Goal: Information Seeking & Learning: Learn about a topic

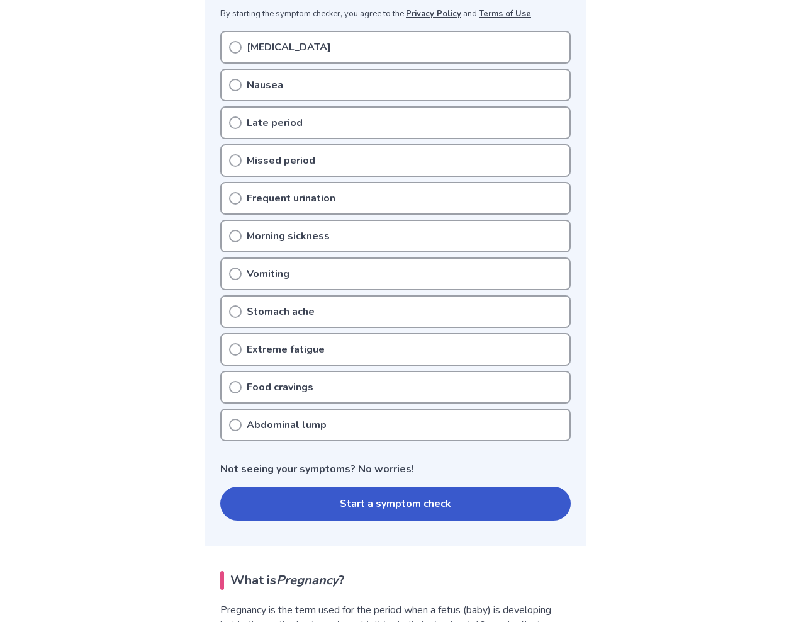
scroll to position [256, 0]
click at [309, 489] on button "Start a symptom check" at bounding box center [395, 504] width 350 height 34
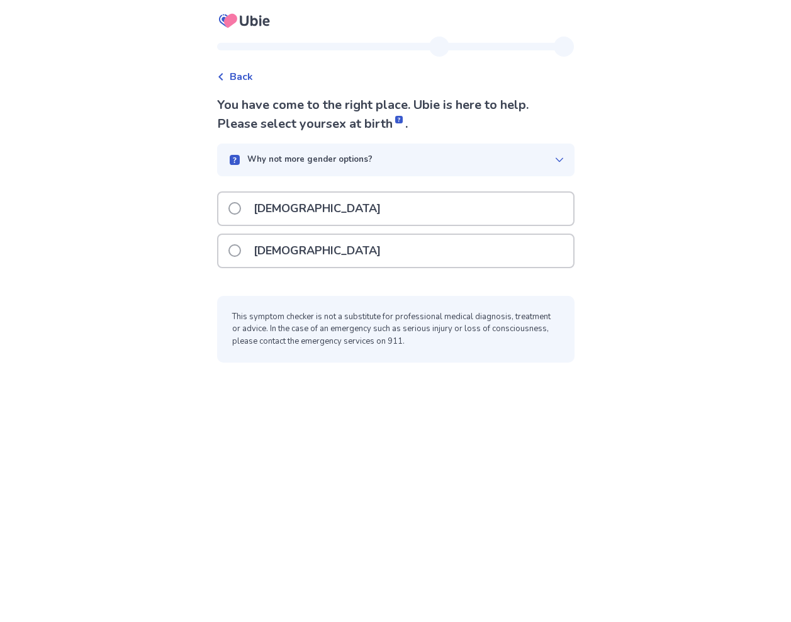
click at [312, 249] on div "[DEMOGRAPHIC_DATA]" at bounding box center [395, 251] width 355 height 32
click at [353, 243] on div "[DEMOGRAPHIC_DATA]" at bounding box center [395, 251] width 355 height 32
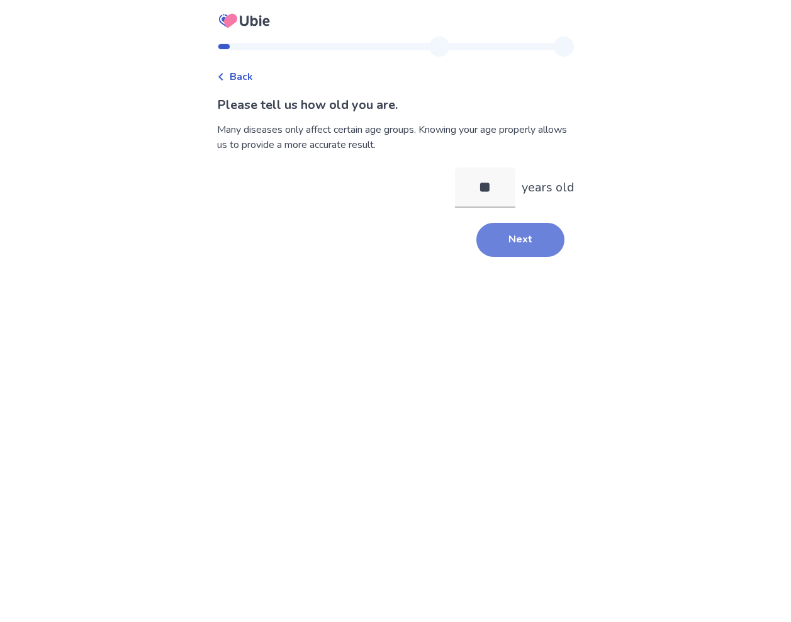
type input "**"
click at [501, 250] on button "Next" at bounding box center [520, 240] width 88 height 34
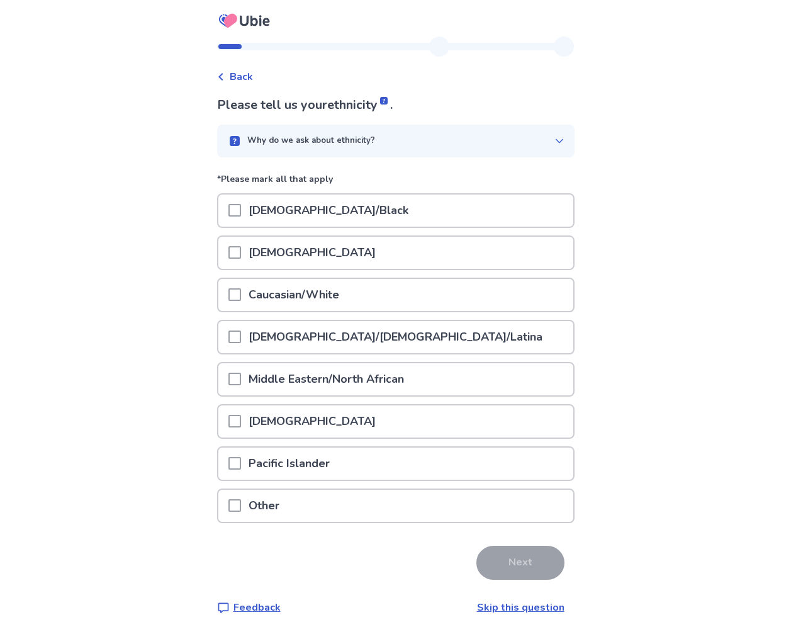
click at [342, 291] on p "Caucasian/White" at bounding box center [294, 295] width 106 height 32
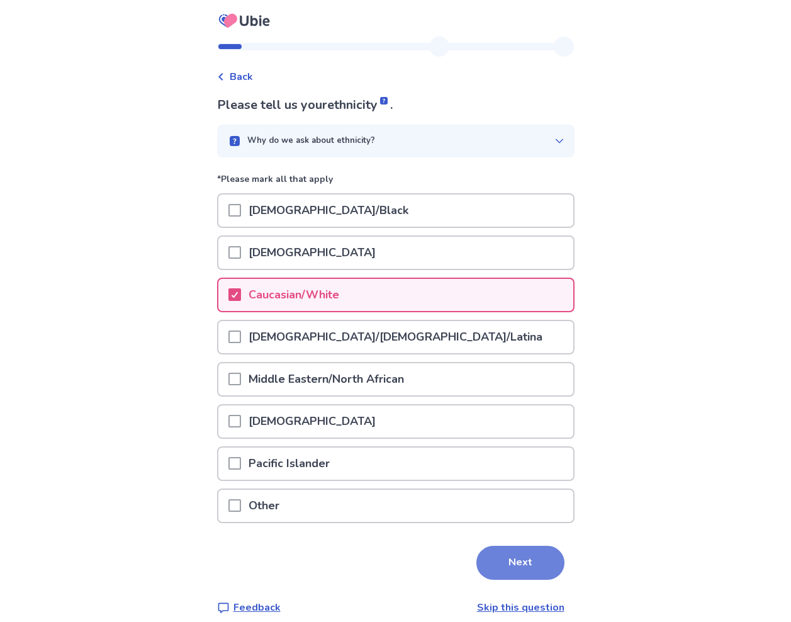
click at [525, 549] on button "Next" at bounding box center [520, 562] width 88 height 34
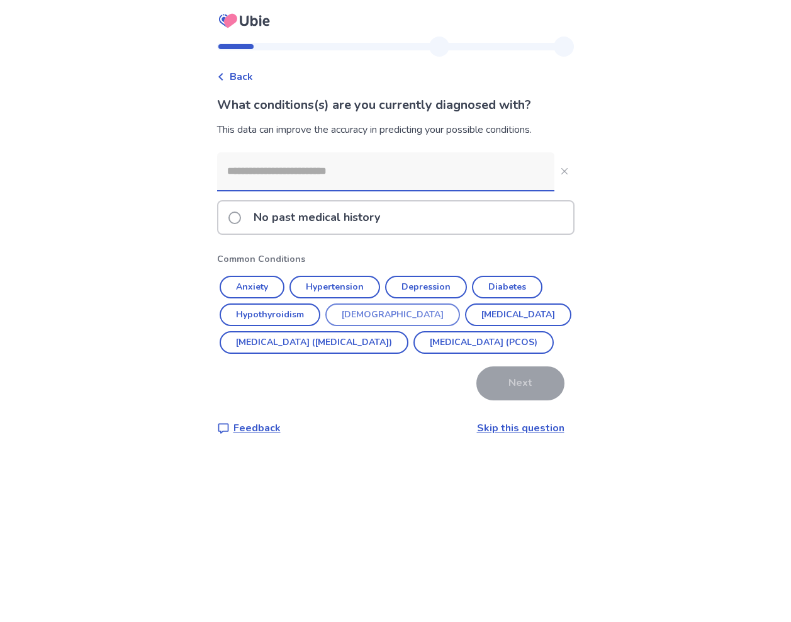
click at [356, 322] on button "Asthma" at bounding box center [392, 314] width 135 height 23
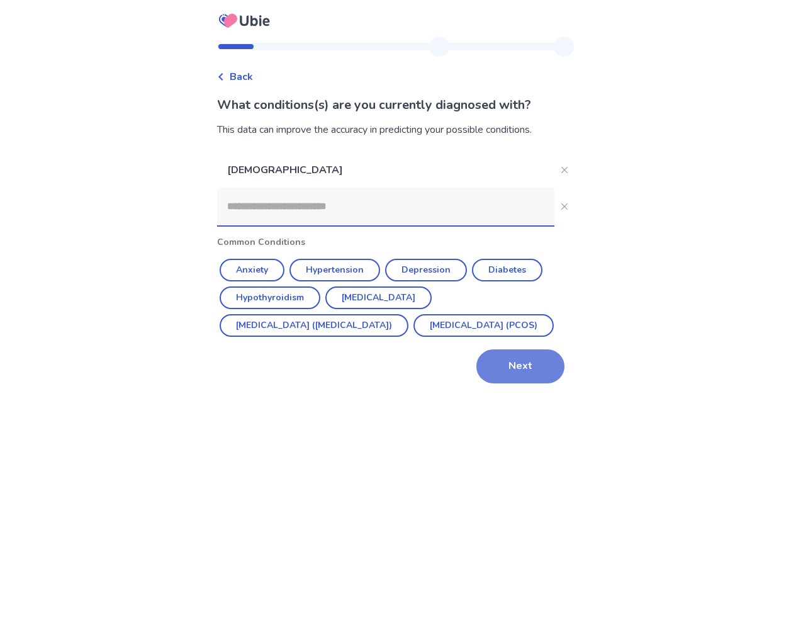
click at [517, 383] on button "Next" at bounding box center [520, 366] width 88 height 34
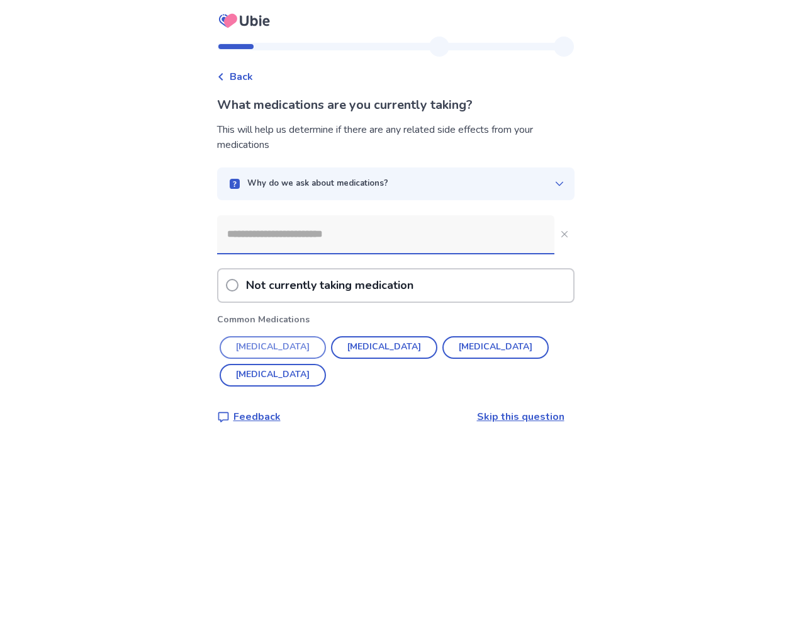
click at [296, 348] on button "ALBUTEROL" at bounding box center [273, 347] width 106 height 23
type input "*********"
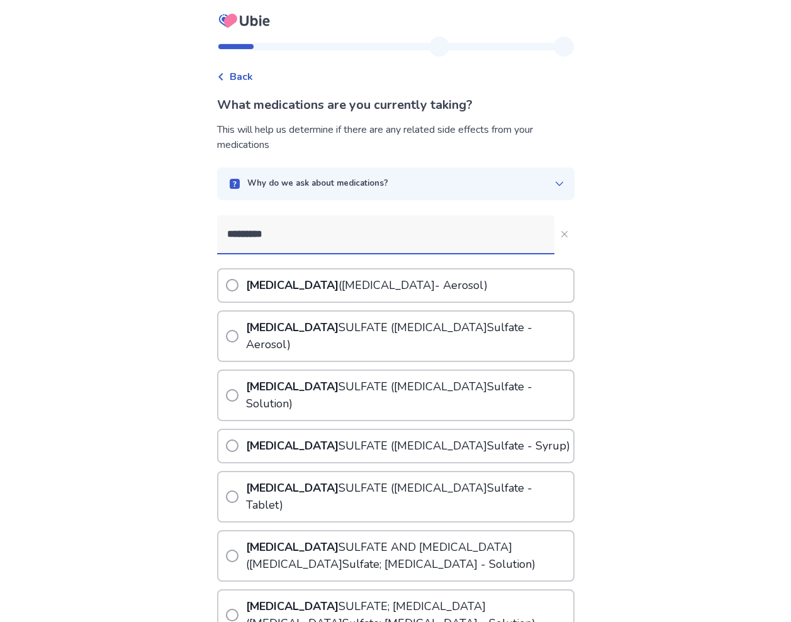
click at [459, 328] on p "ALBUTEROL SULFATE ( Albuterol Sulfate - Aerosol)" at bounding box center [408, 335] width 330 height 49
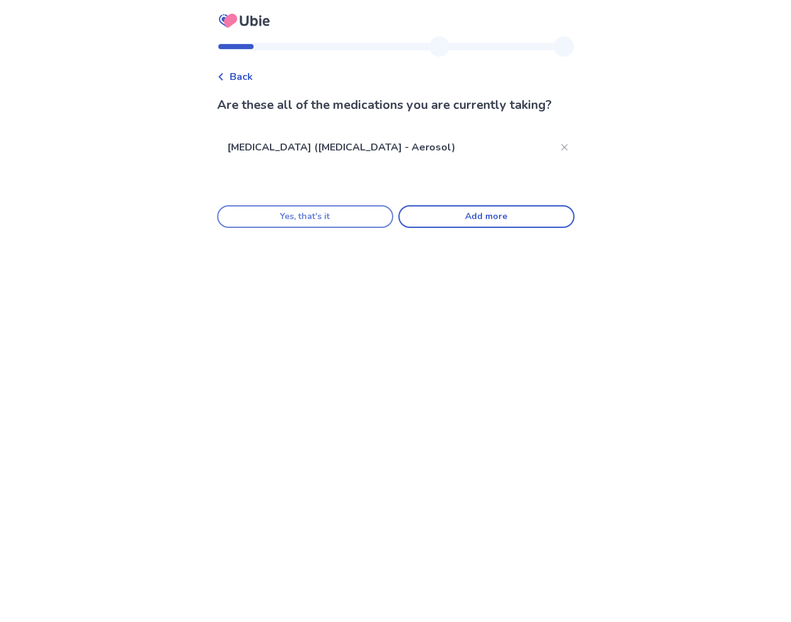
click at [352, 221] on button "Yes, that's it" at bounding box center [305, 216] width 176 height 23
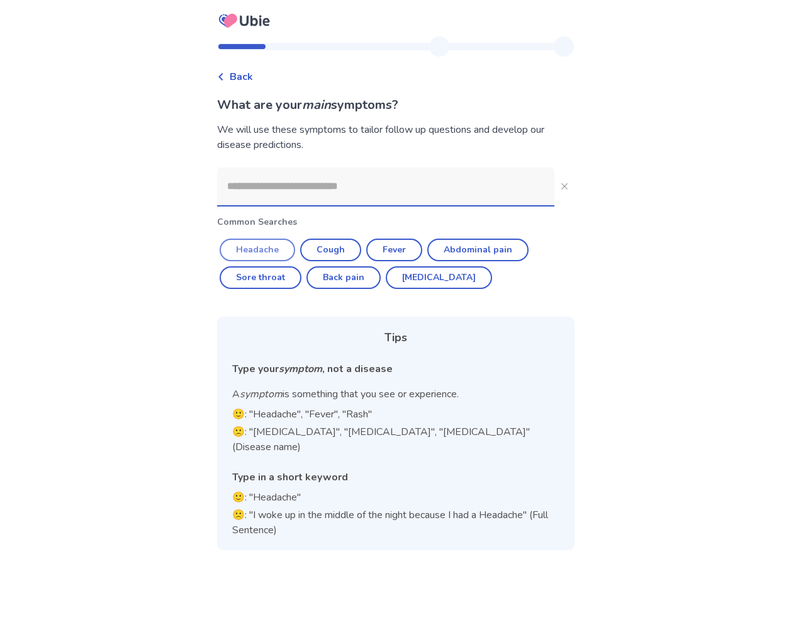
click at [262, 249] on button "Headache" at bounding box center [257, 249] width 75 height 23
type input "********"
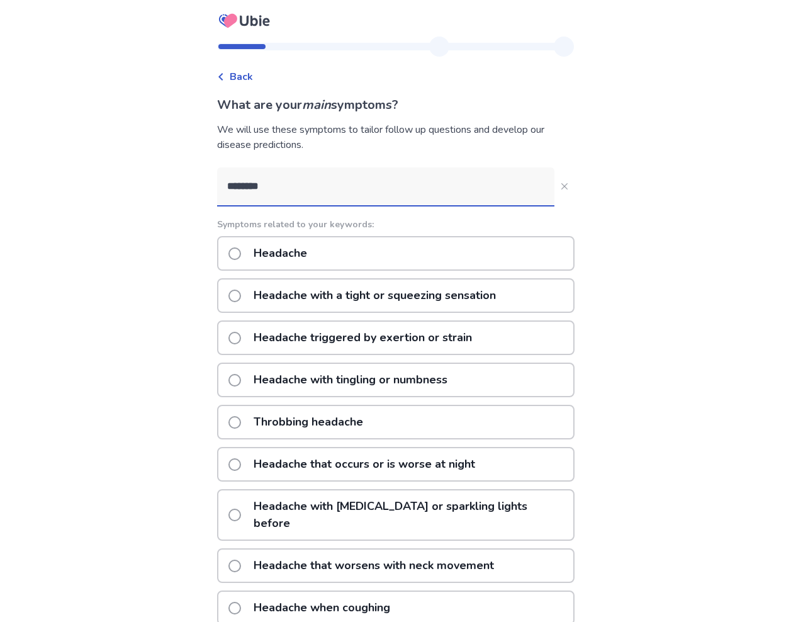
click at [352, 248] on div "Headache" at bounding box center [395, 253] width 357 height 35
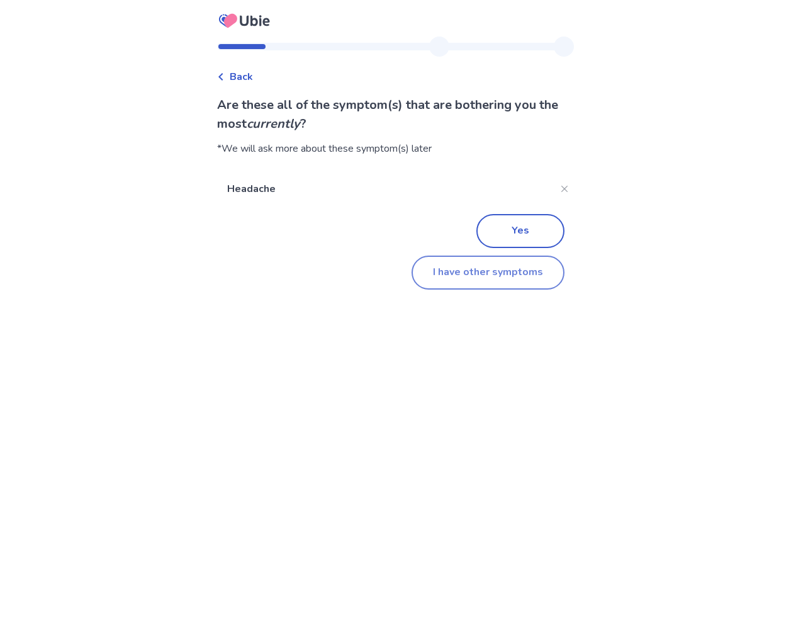
click at [517, 277] on button "I have other symptoms" at bounding box center [487, 272] width 153 height 34
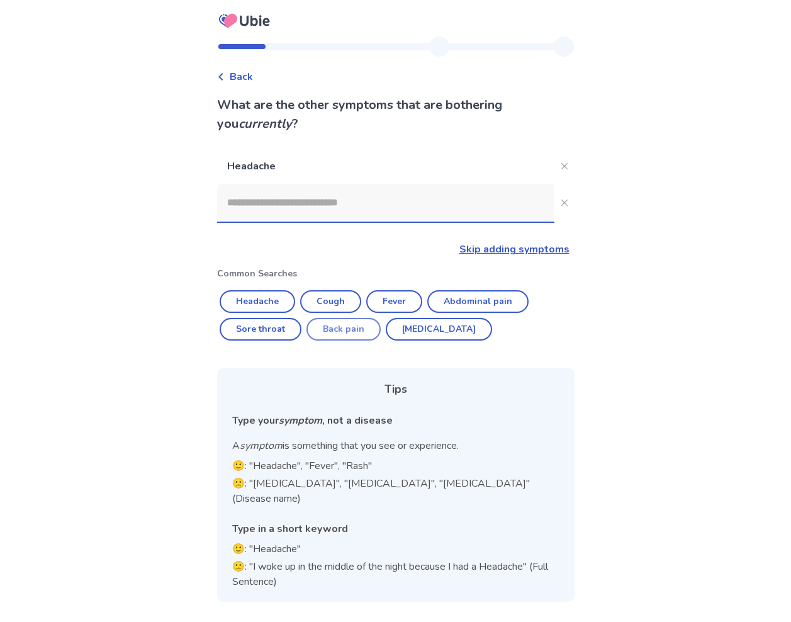
click at [369, 325] on button "Back pain" at bounding box center [343, 329] width 74 height 23
type input "*********"
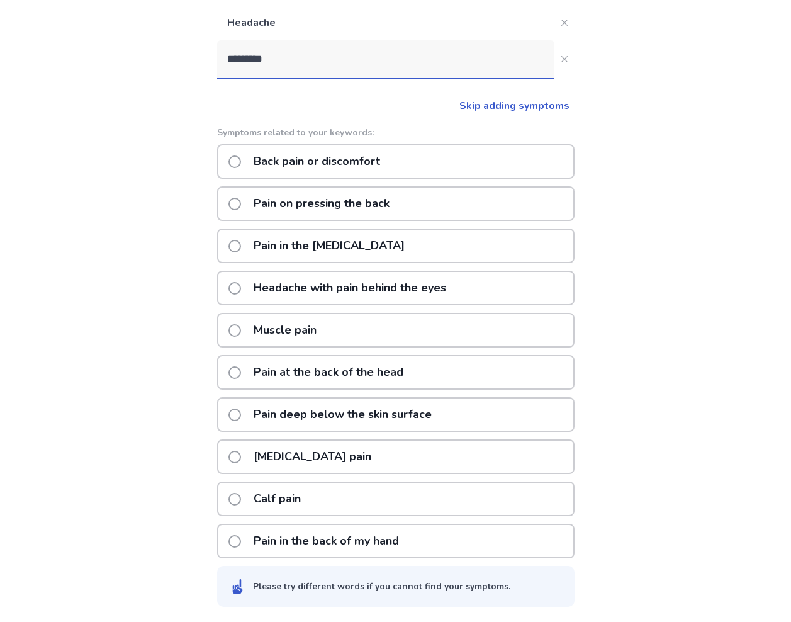
scroll to position [143, 0]
click at [377, 166] on p "Back pain or discomfort" at bounding box center [317, 161] width 142 height 32
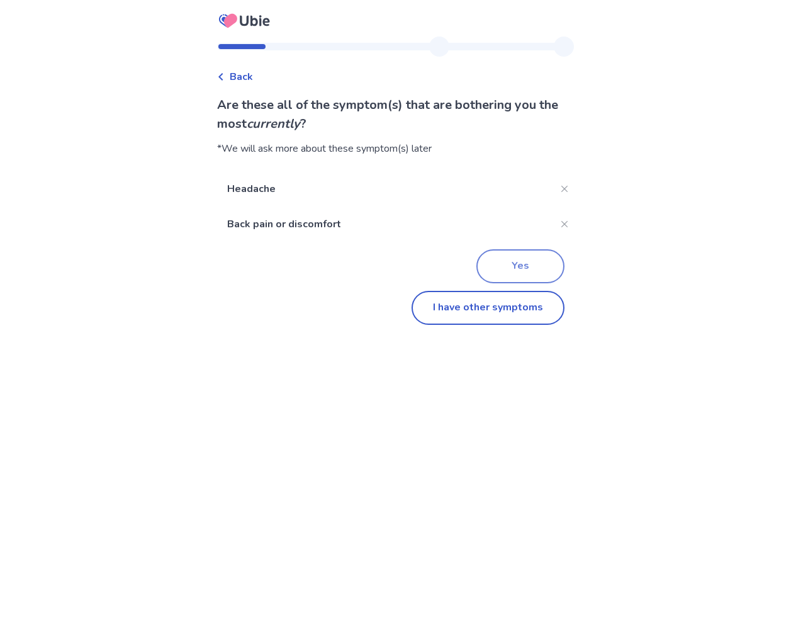
click at [520, 274] on button "Yes" at bounding box center [520, 266] width 88 height 34
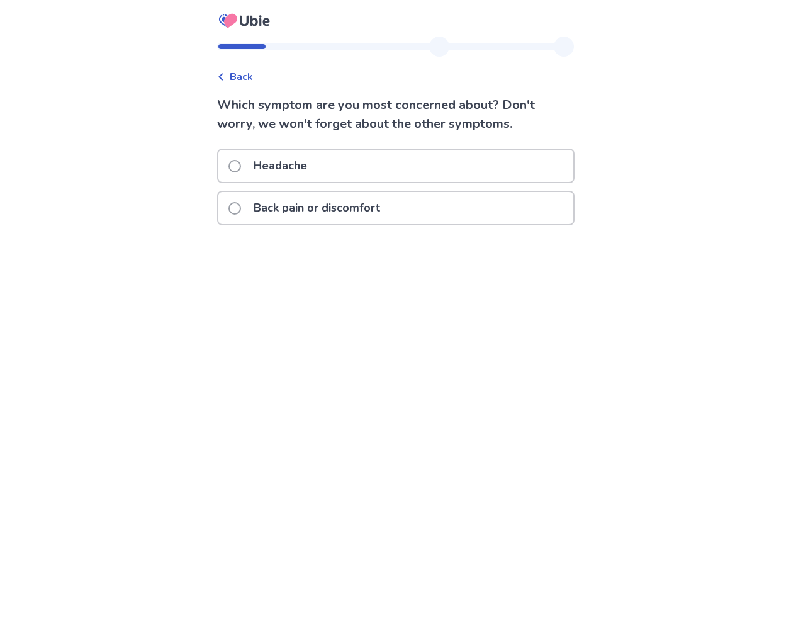
click at [442, 203] on div "Back pain or discomfort" at bounding box center [395, 208] width 355 height 32
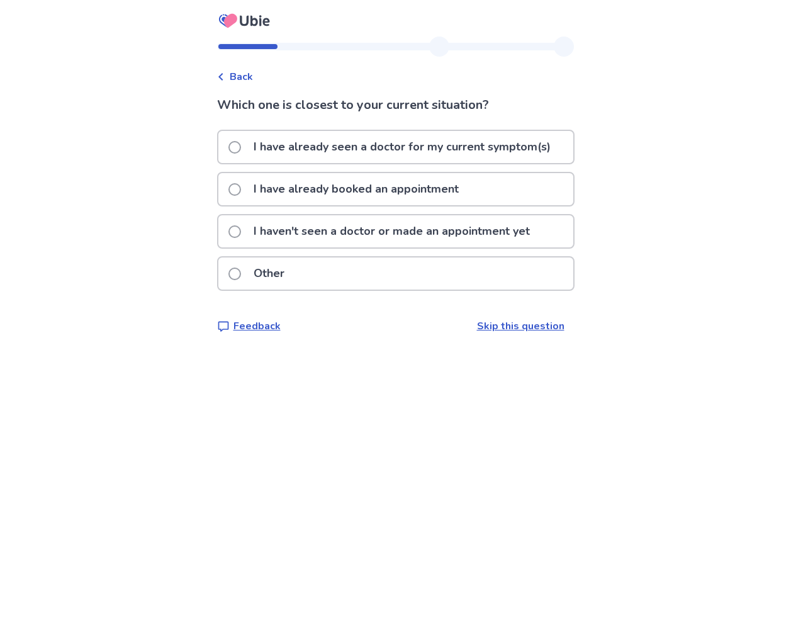
click at [394, 224] on p "I haven't seen a doctor or made an appointment yet" at bounding box center [391, 231] width 291 height 32
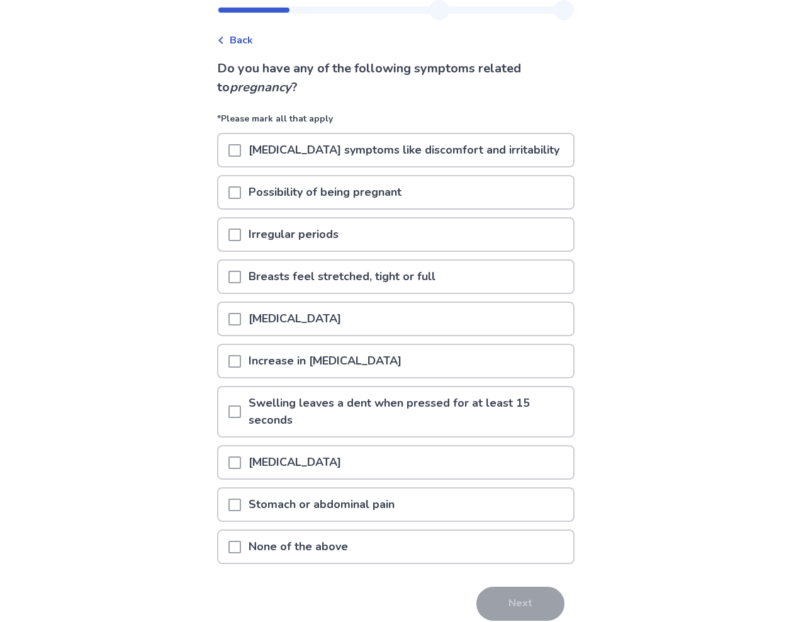
scroll to position [36, 0]
click at [448, 150] on p "[MEDICAL_DATA] symptoms like discomfort and irritability" at bounding box center [404, 150] width 326 height 32
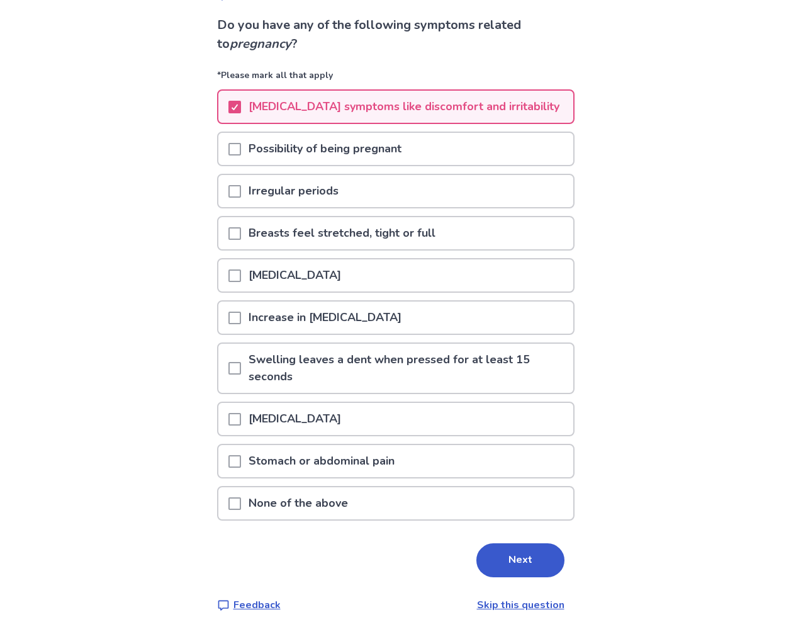
scroll to position [84, 0]
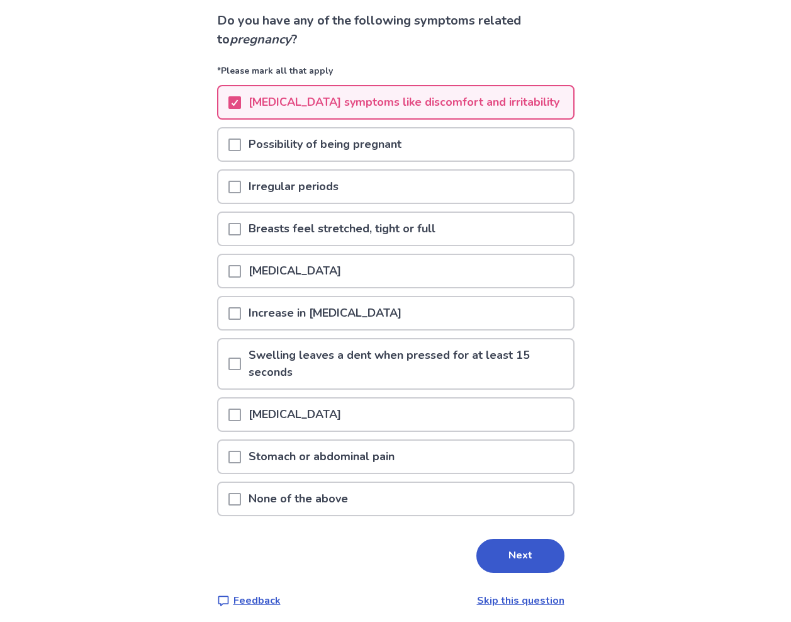
click at [422, 267] on div "[MEDICAL_DATA]" at bounding box center [395, 271] width 355 height 32
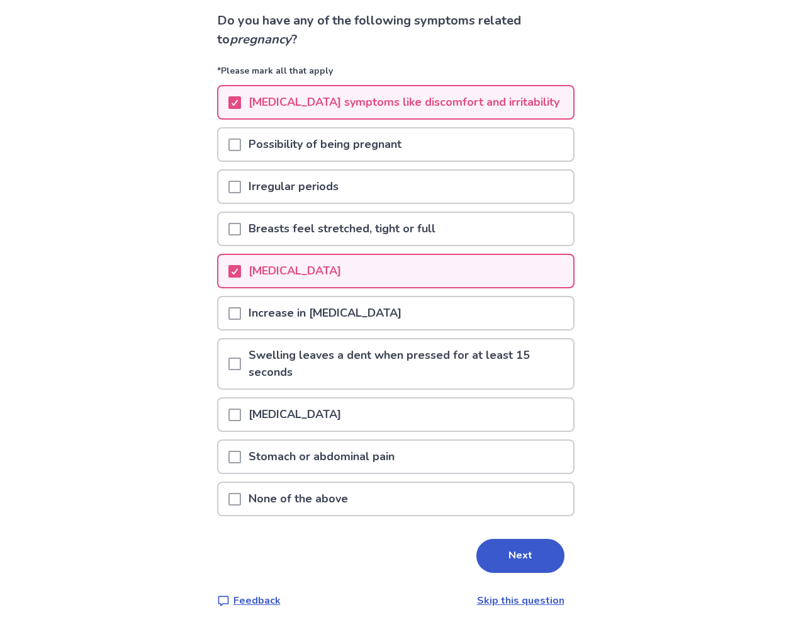
click at [418, 282] on div "[MEDICAL_DATA]" at bounding box center [395, 271] width 355 height 32
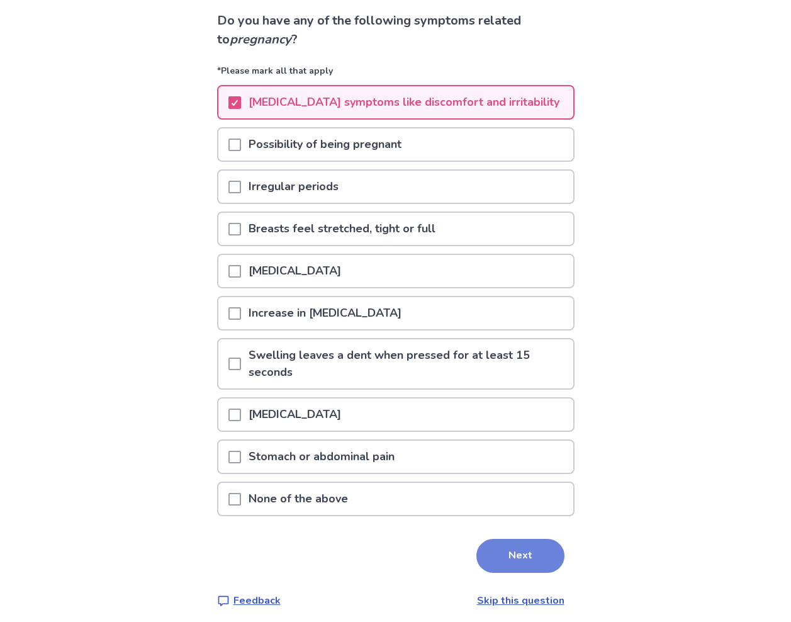
click at [539, 544] on button "Next" at bounding box center [520, 556] width 88 height 34
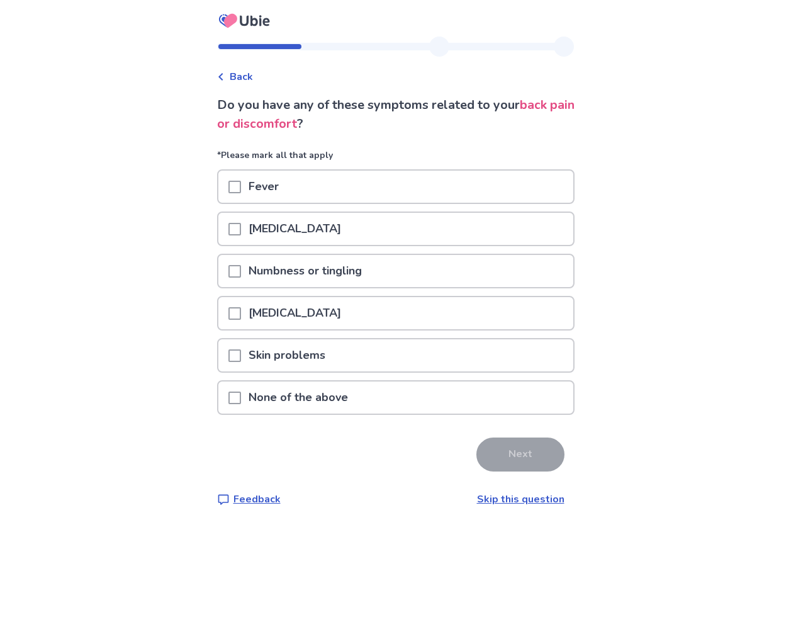
click at [460, 228] on div "Lower back pain" at bounding box center [395, 229] width 355 height 32
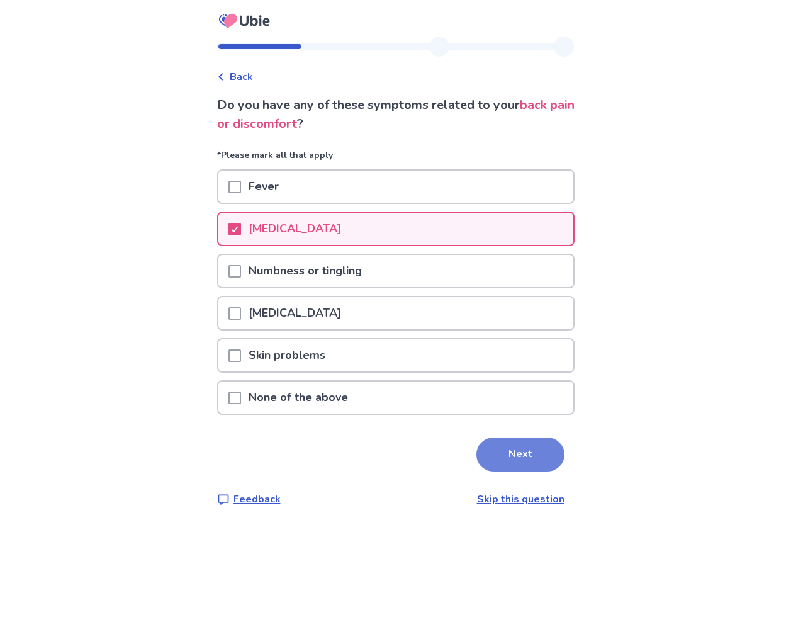
click at [504, 449] on button "Next" at bounding box center [520, 454] width 88 height 34
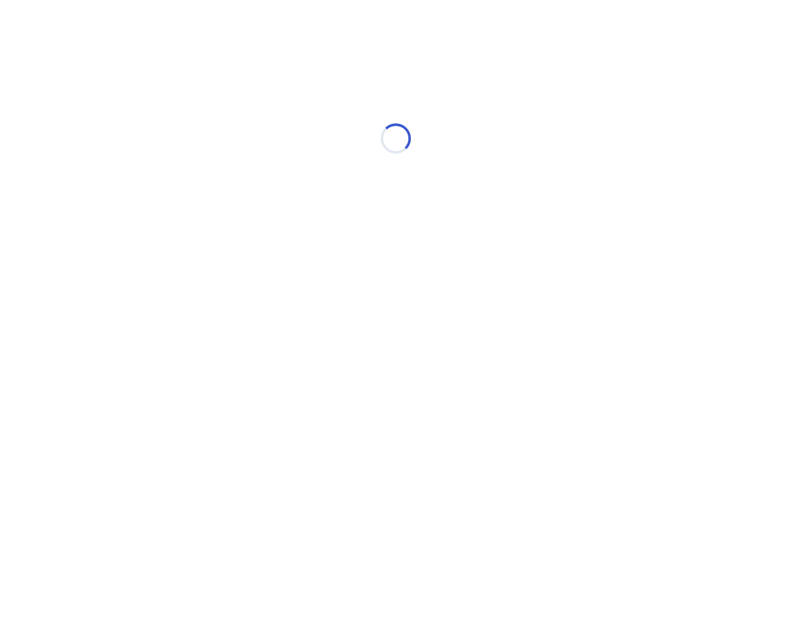
select select "*"
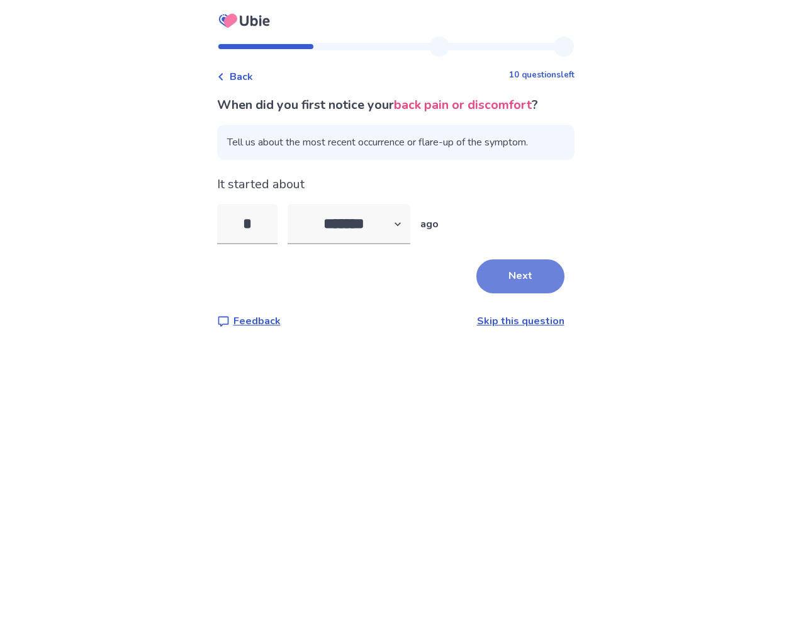
type input "*"
click at [509, 289] on button "Next" at bounding box center [520, 276] width 88 height 34
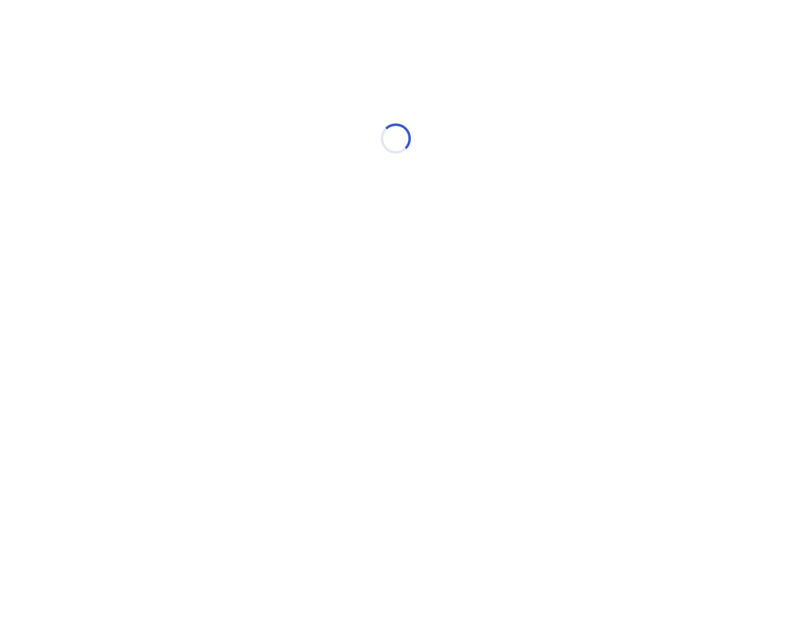
select select "*"
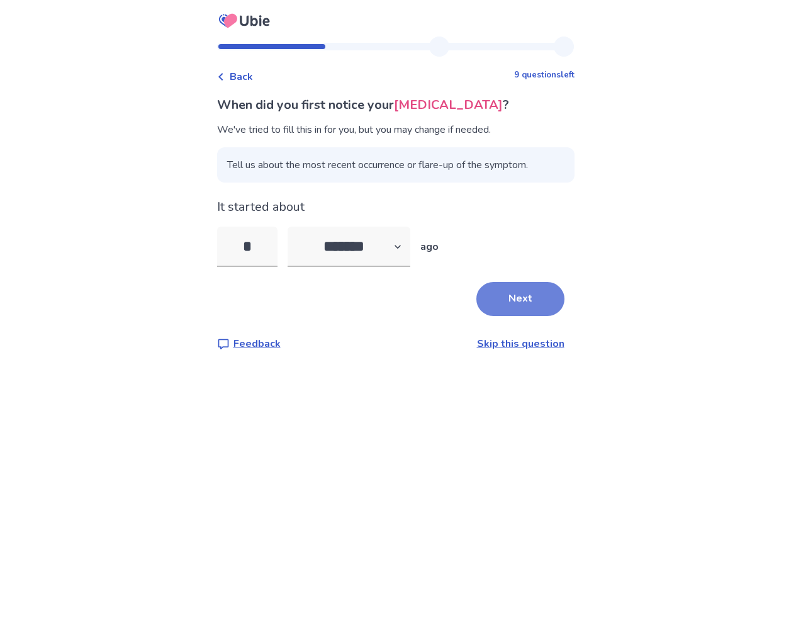
click at [505, 300] on button "Next" at bounding box center [520, 299] width 88 height 34
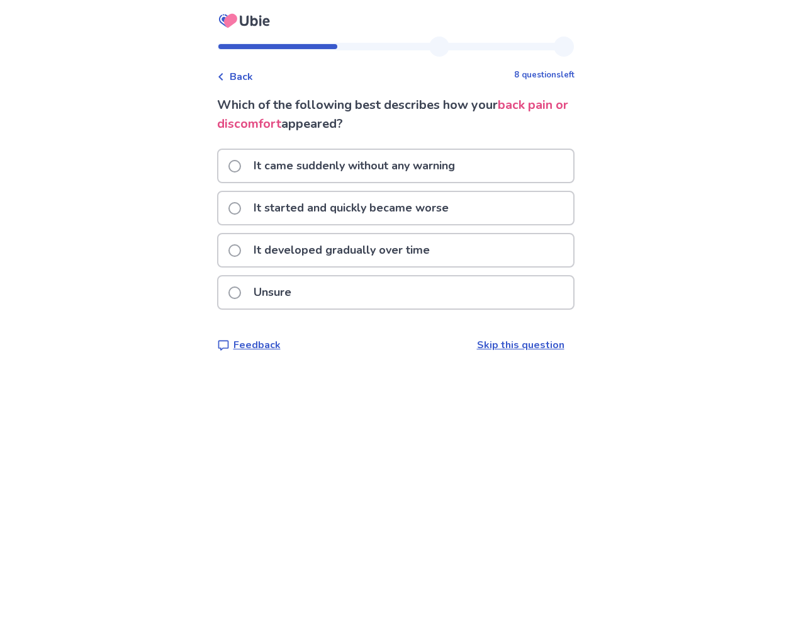
click at [470, 201] on div "It started and quickly became worse" at bounding box center [395, 208] width 355 height 32
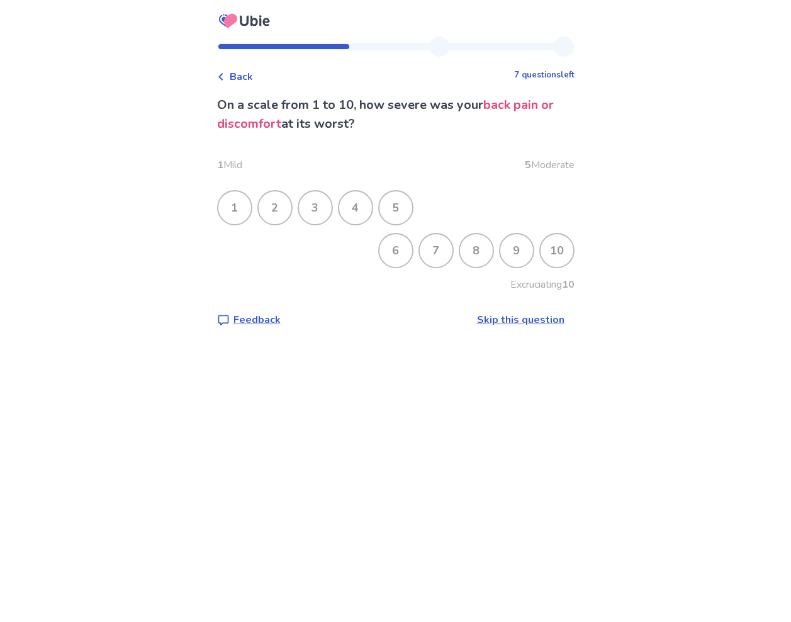
click at [373, 205] on div "4" at bounding box center [355, 207] width 35 height 35
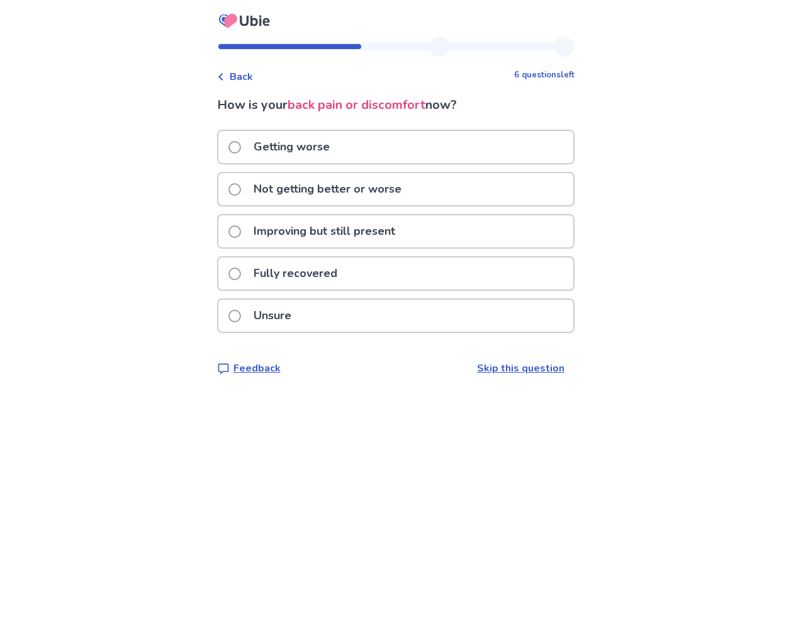
click at [267, 87] on div "Back 6 questions left How is your back pain or discomfort now? Getting worse No…" at bounding box center [395, 215] width 377 height 359
click at [253, 81] on span "Back" at bounding box center [241, 76] width 23 height 15
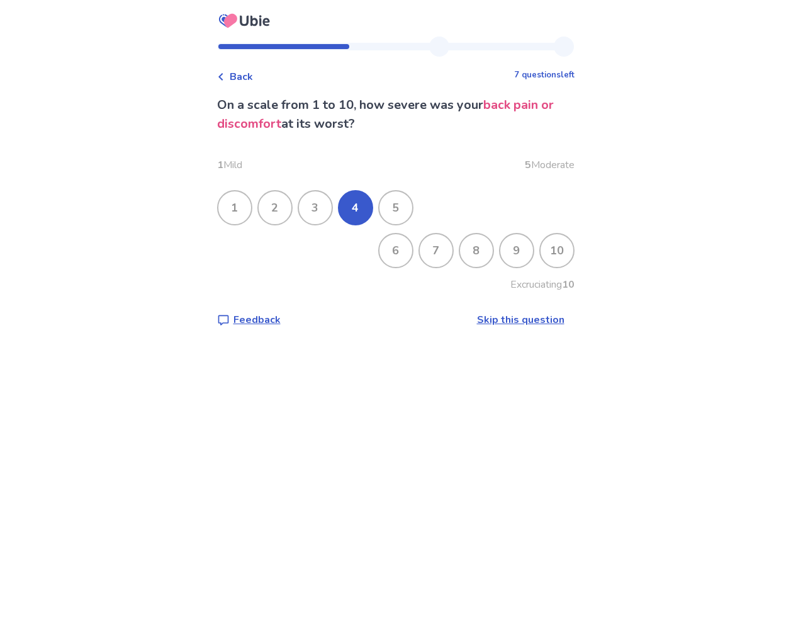
click at [393, 246] on div "6" at bounding box center [395, 250] width 33 height 33
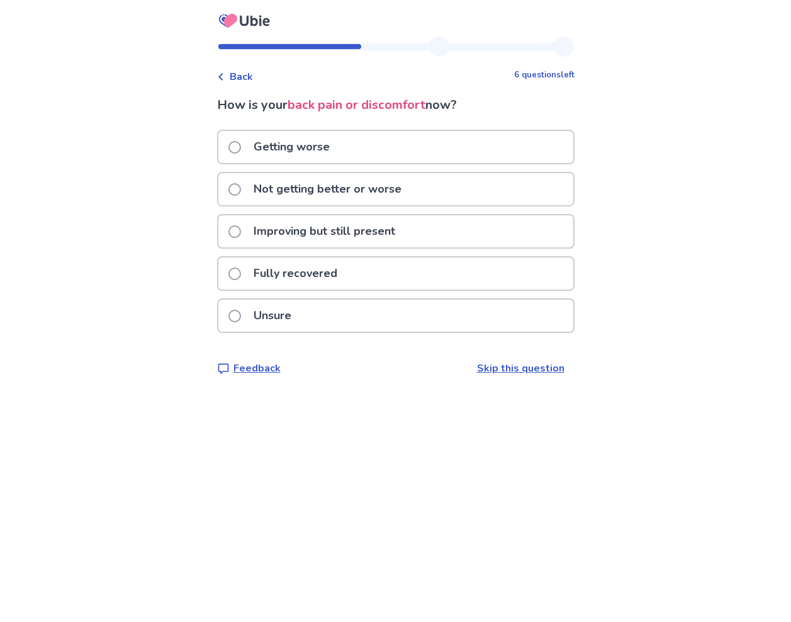
click at [441, 187] on div "Not getting better or worse" at bounding box center [395, 189] width 355 height 32
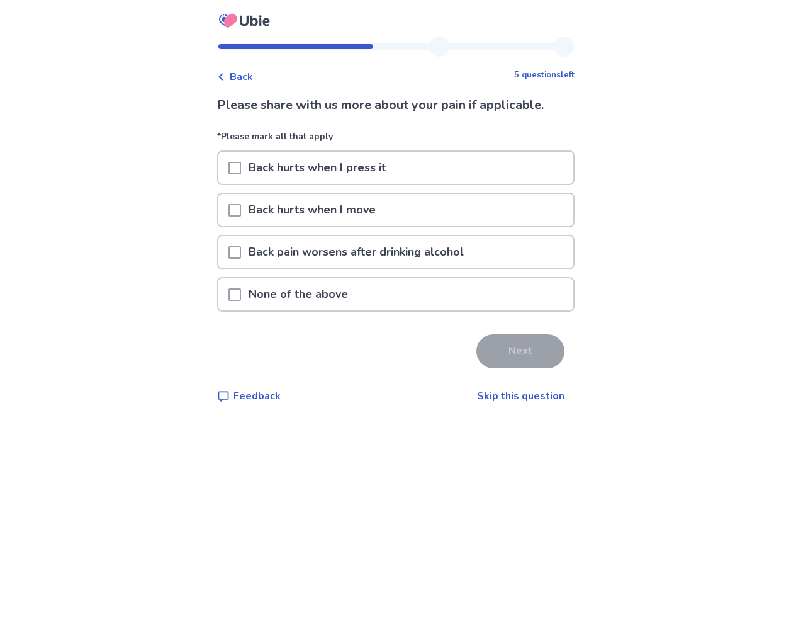
click at [440, 211] on div "Back hurts when I move" at bounding box center [395, 210] width 355 height 32
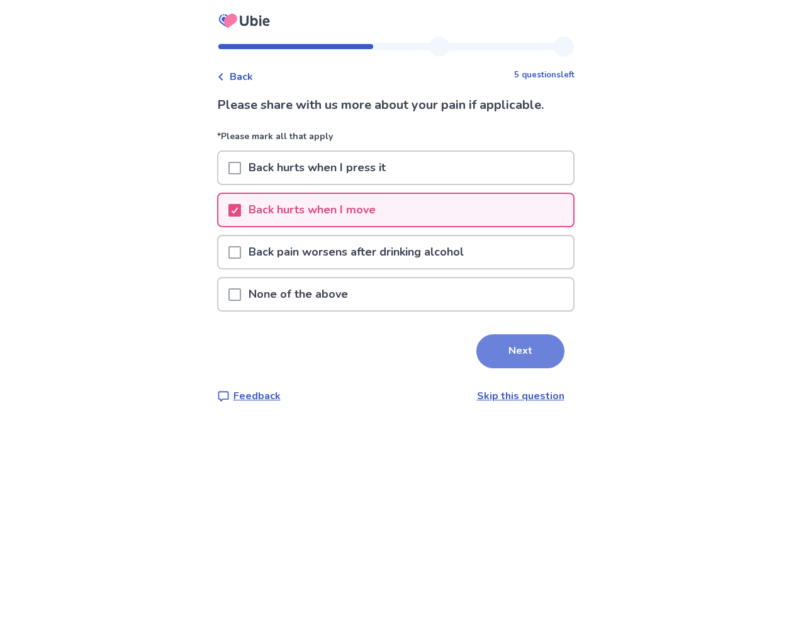
click at [521, 355] on button "Next" at bounding box center [520, 351] width 88 height 34
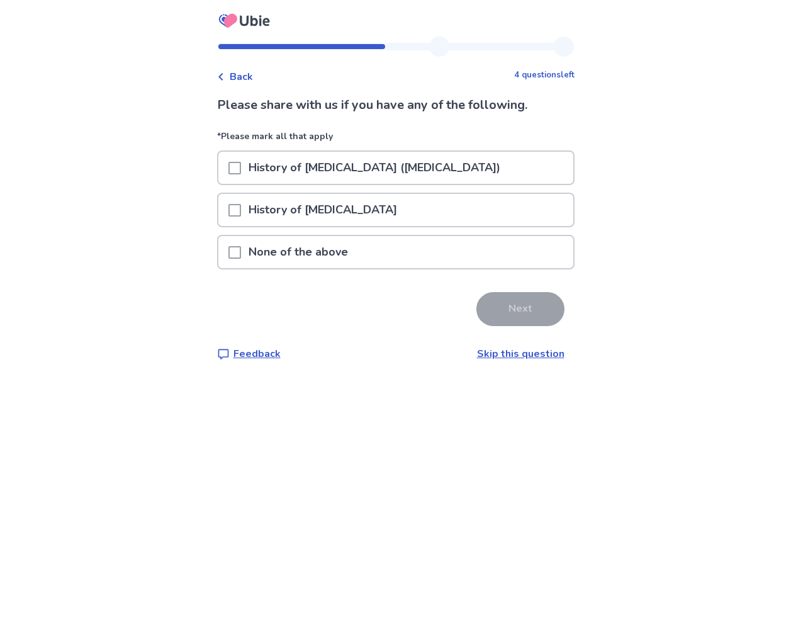
click at [500, 238] on div "None of the above" at bounding box center [395, 252] width 355 height 32
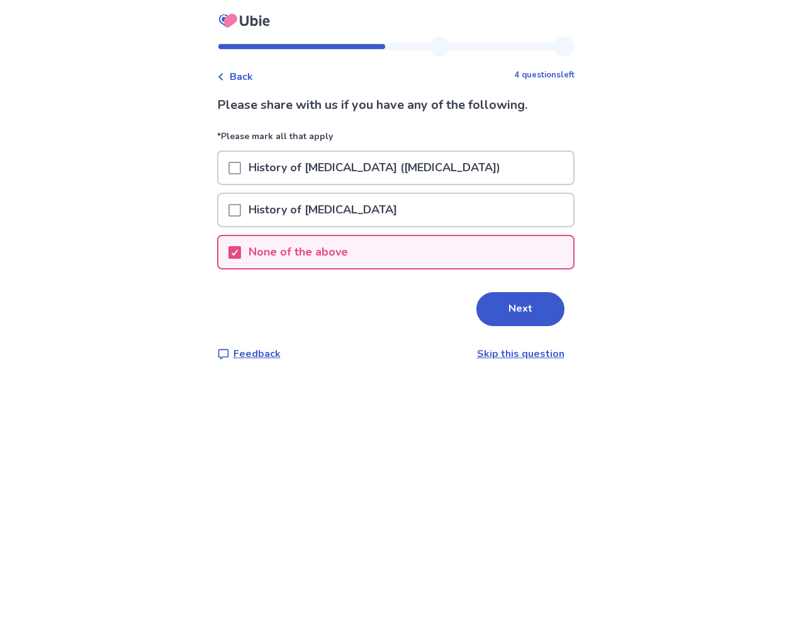
click at [517, 305] on button "Next" at bounding box center [520, 309] width 88 height 34
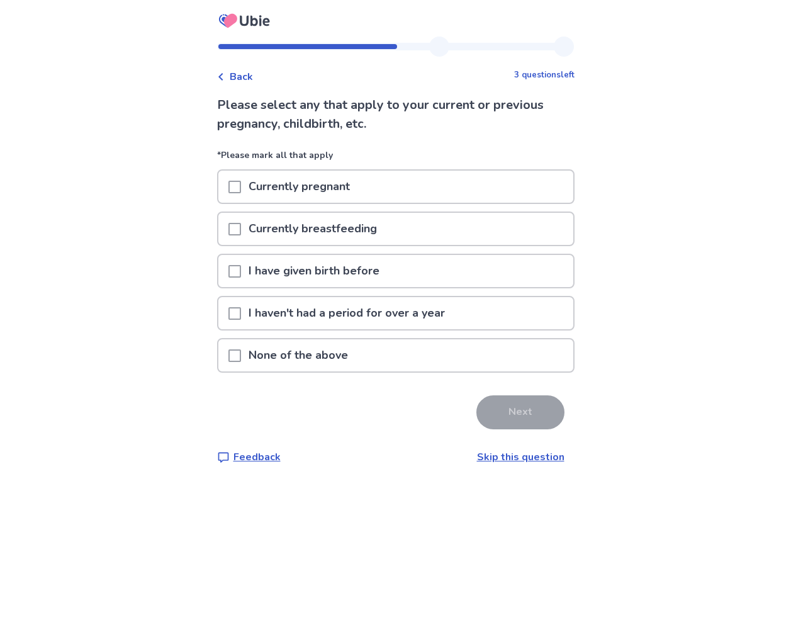
click at [464, 317] on div "I haven't had a period for over a year" at bounding box center [395, 313] width 355 height 32
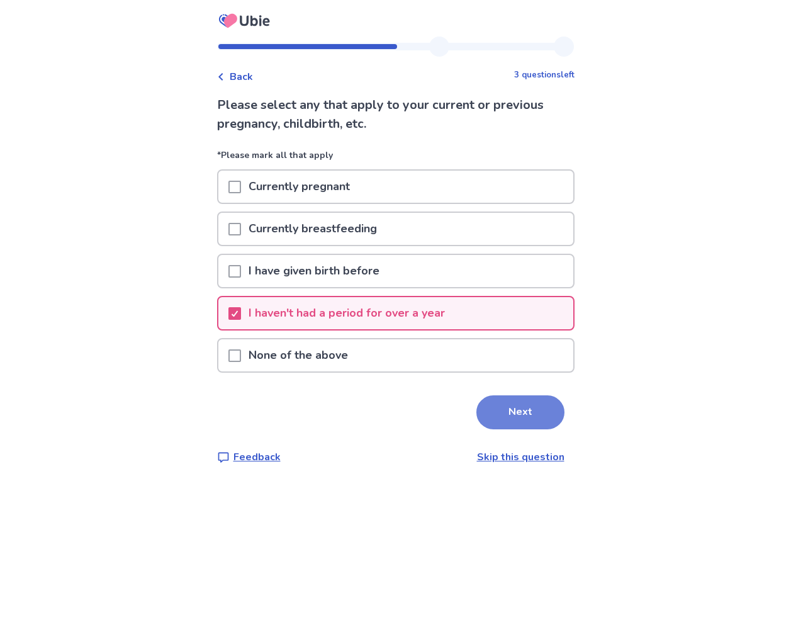
click at [508, 422] on button "Next" at bounding box center [520, 412] width 88 height 34
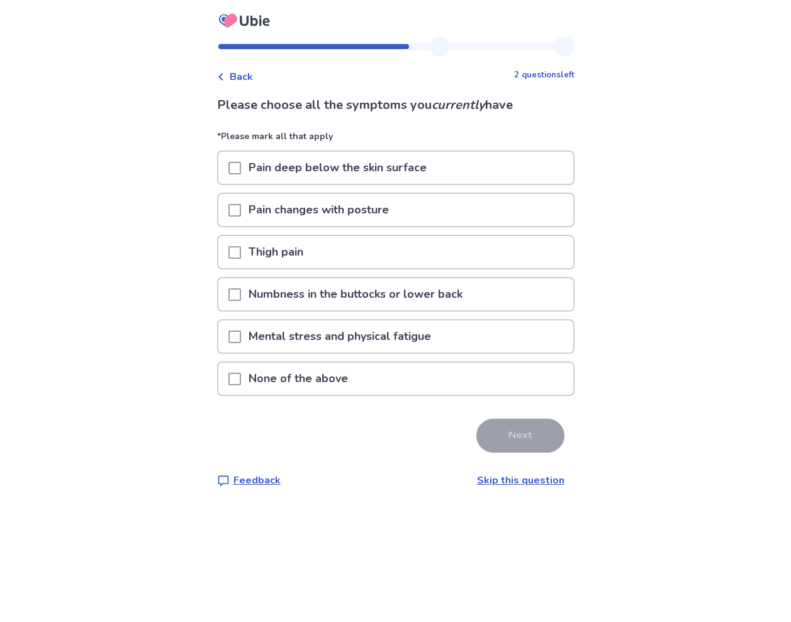
click at [502, 203] on div "Pain changes with posture" at bounding box center [395, 210] width 355 height 32
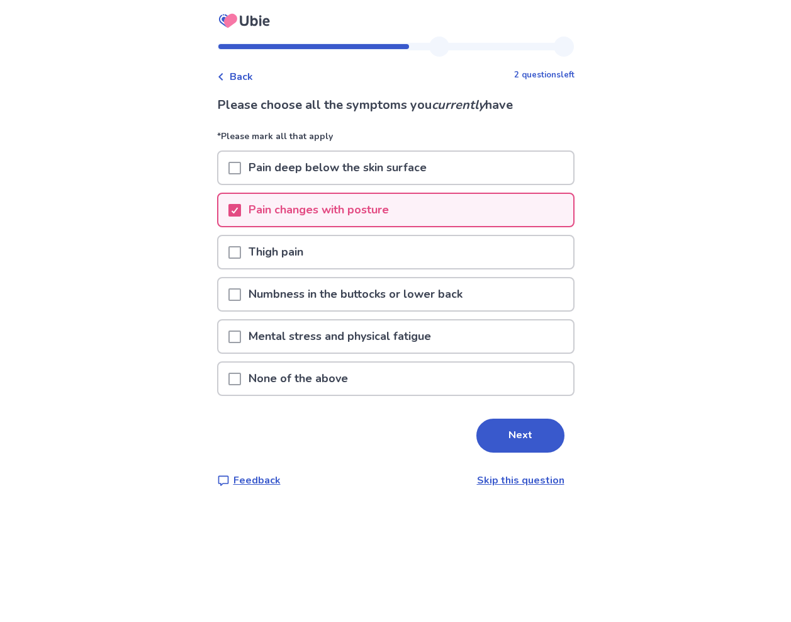
click at [461, 341] on div "Mental stress and physical fatigue" at bounding box center [395, 336] width 355 height 32
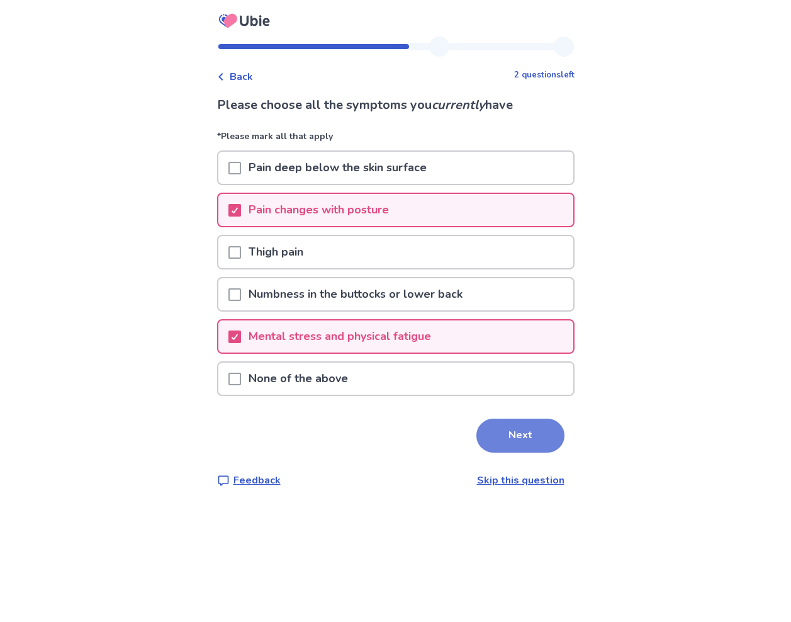
click at [510, 434] on button "Next" at bounding box center [520, 435] width 88 height 34
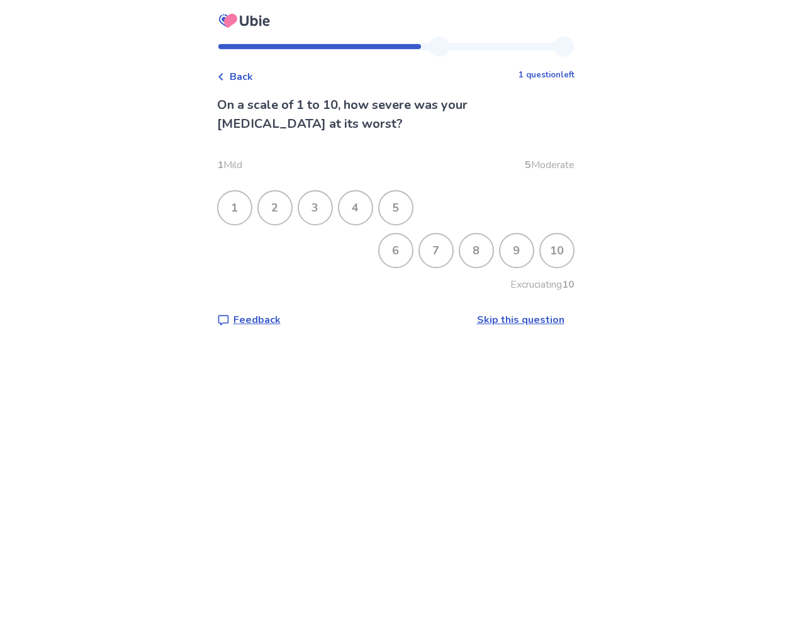
click at [392, 243] on div "6" at bounding box center [395, 250] width 33 height 33
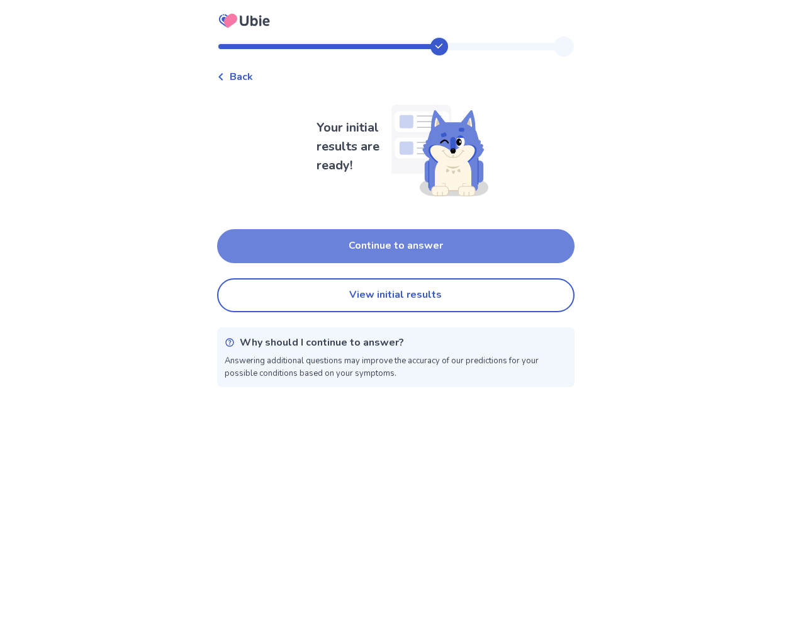
click at [449, 252] on button "Continue to answer" at bounding box center [395, 246] width 357 height 34
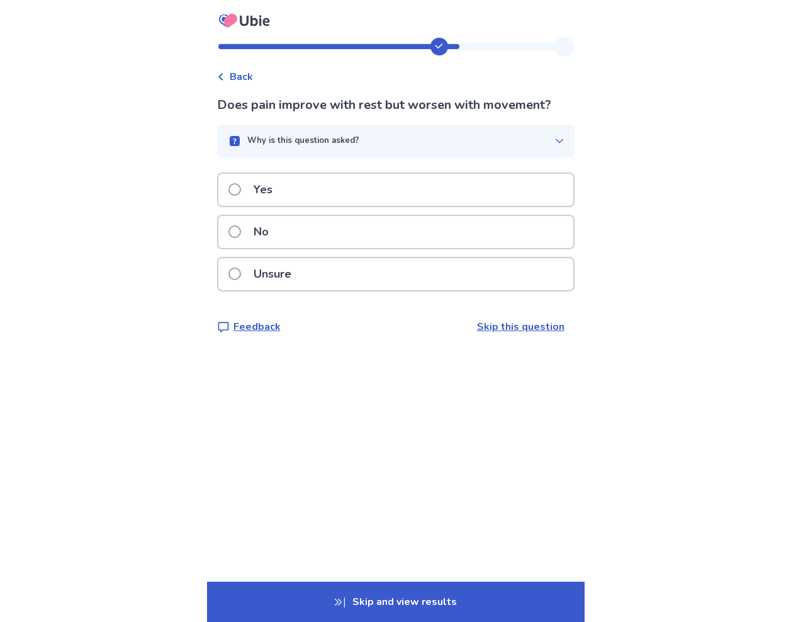
click at [243, 77] on span "Back" at bounding box center [241, 76] width 23 height 15
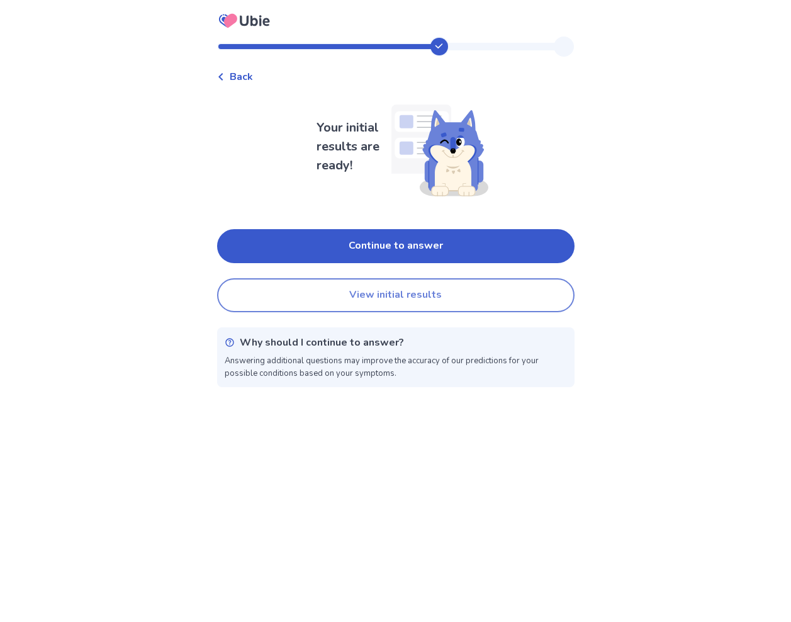
click at [364, 282] on button "View initial results" at bounding box center [395, 295] width 357 height 34
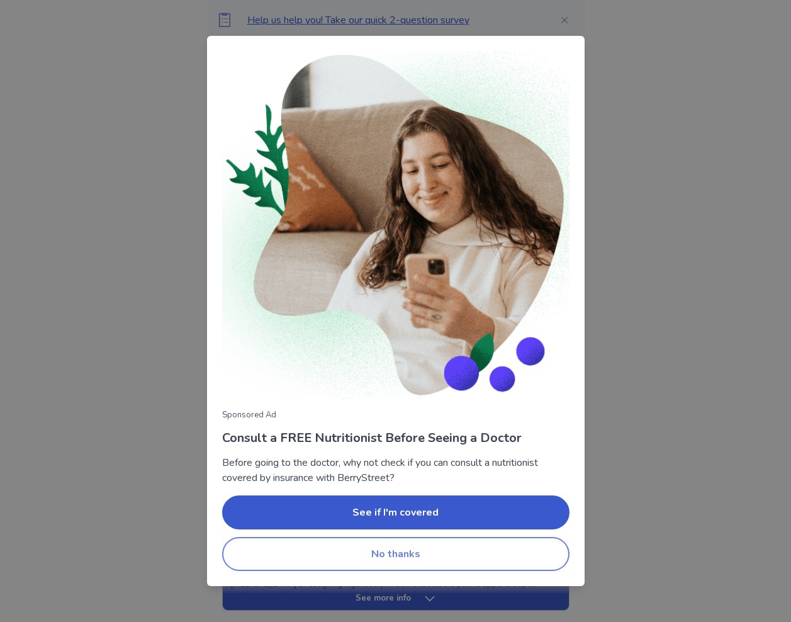
click at [437, 560] on button "No thanks" at bounding box center [395, 554] width 347 height 34
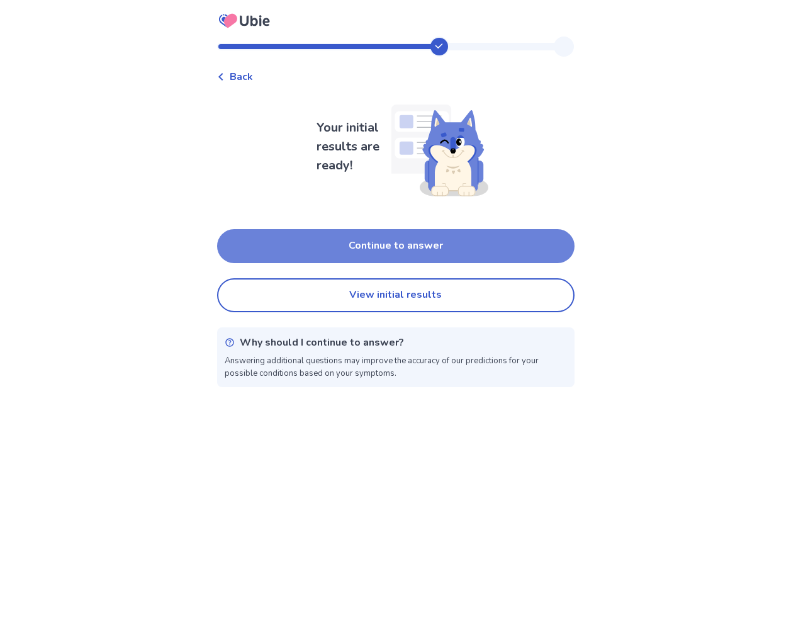
click at [368, 235] on button "Continue to answer" at bounding box center [395, 246] width 357 height 34
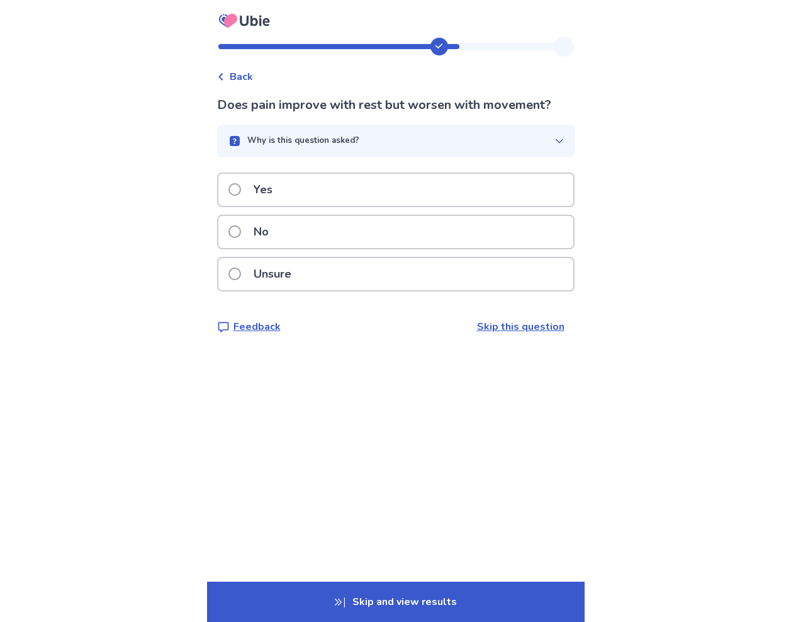
click at [371, 252] on div "No" at bounding box center [395, 236] width 357 height 42
click at [381, 275] on div "Unsure" at bounding box center [395, 274] width 355 height 32
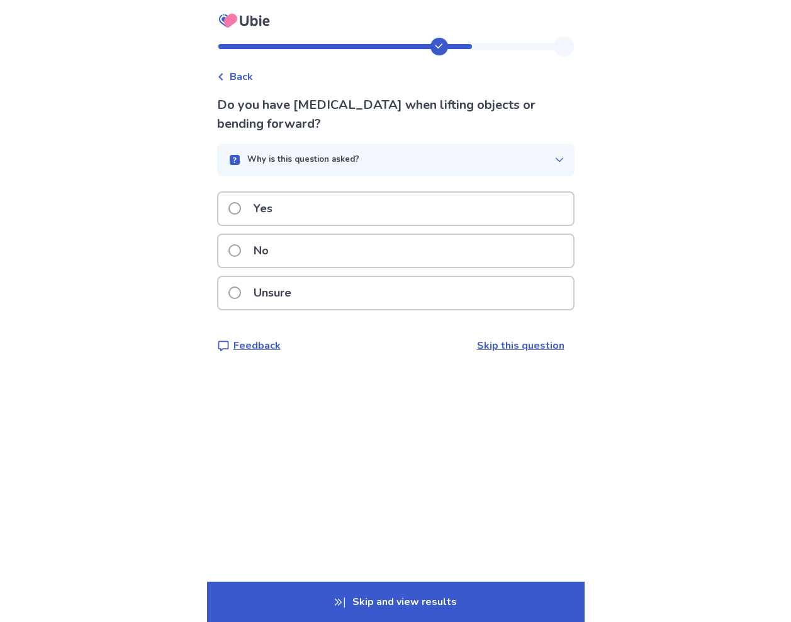
click at [390, 225] on div "Yes" at bounding box center [395, 208] width 357 height 35
click at [345, 196] on div "Yes" at bounding box center [395, 209] width 355 height 32
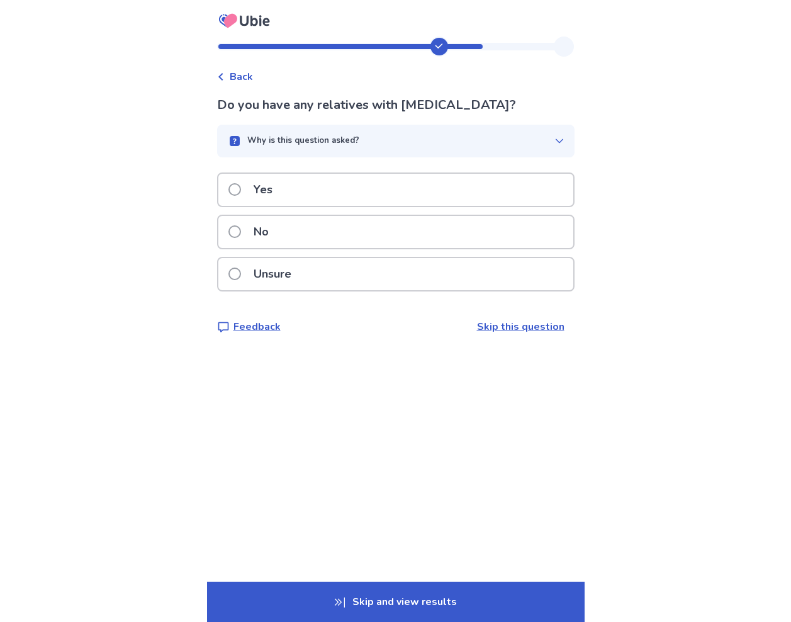
click at [363, 232] on div "No" at bounding box center [395, 232] width 355 height 32
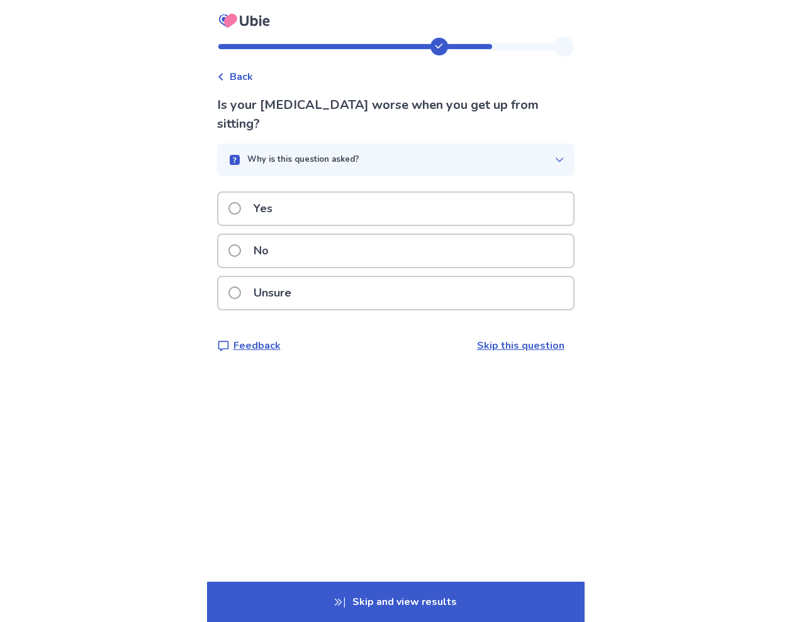
click at [335, 216] on div "Yes" at bounding box center [395, 209] width 355 height 32
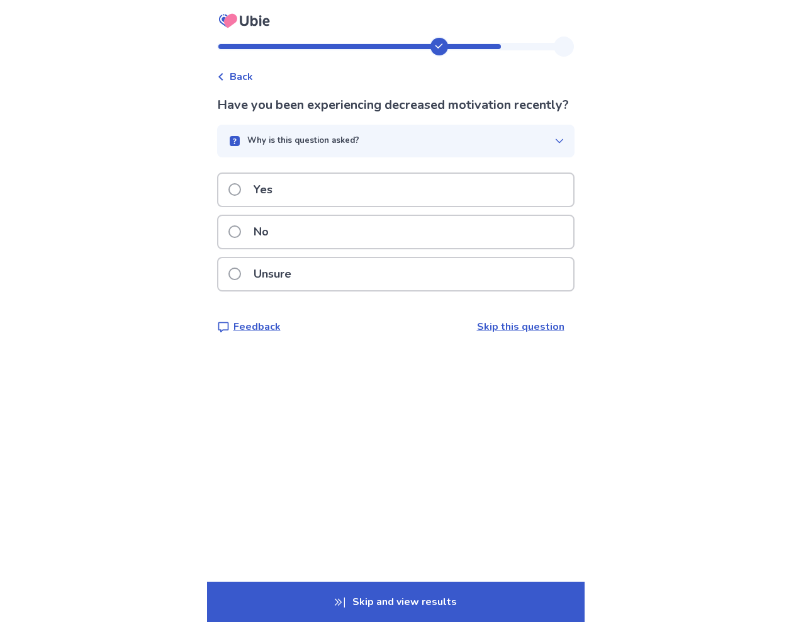
click at [334, 248] on div "No" at bounding box center [395, 232] width 355 height 32
click at [332, 204] on div "Yes" at bounding box center [395, 190] width 355 height 32
click at [337, 237] on div "No" at bounding box center [395, 232] width 355 height 32
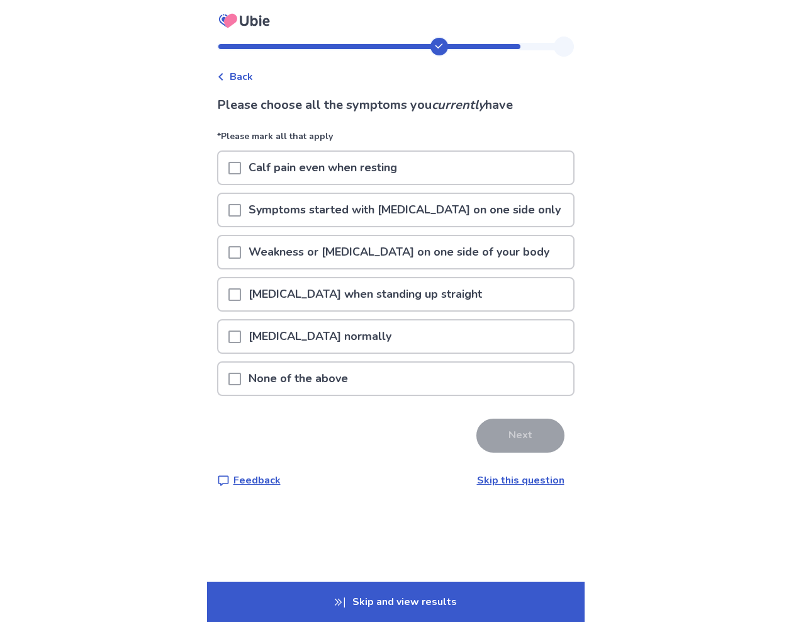
click at [350, 370] on p "None of the above" at bounding box center [298, 378] width 115 height 32
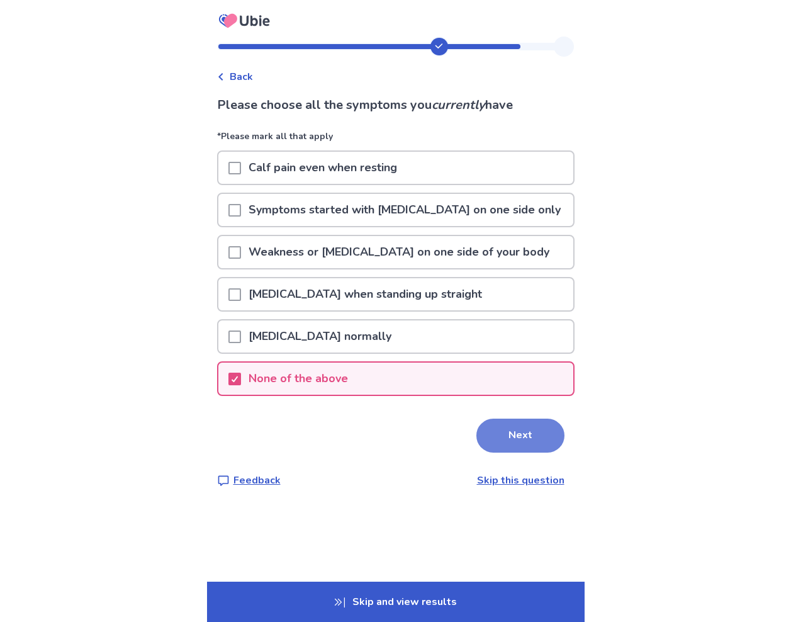
click at [510, 443] on button "Next" at bounding box center [520, 435] width 88 height 34
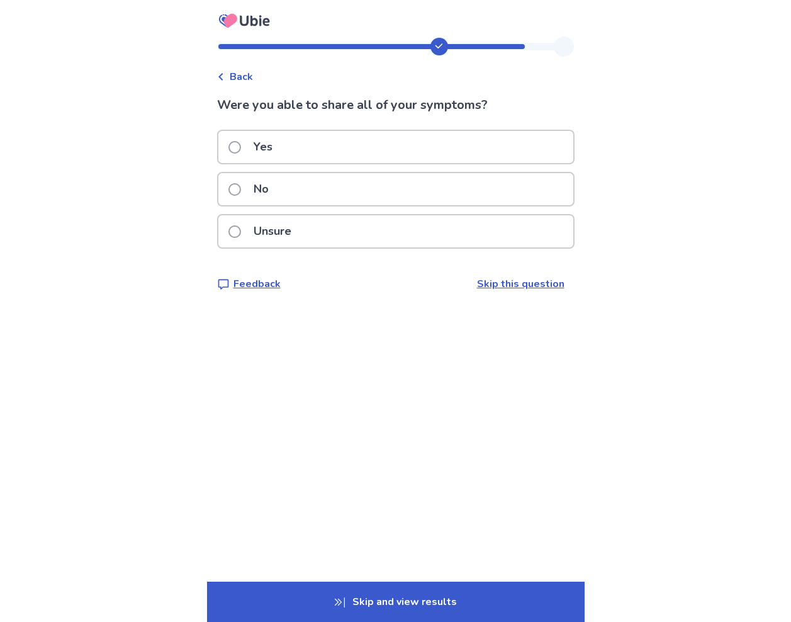
click at [440, 148] on div "Yes" at bounding box center [395, 147] width 355 height 32
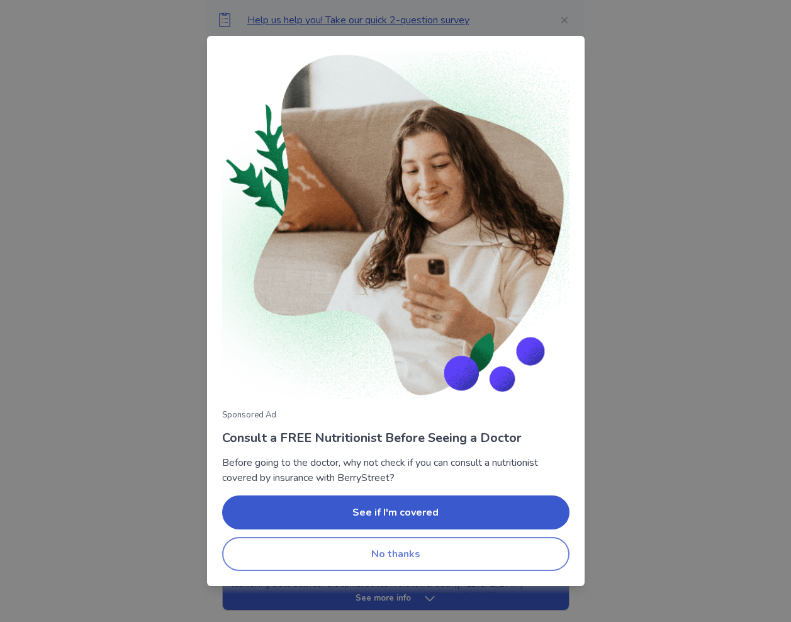
click at [420, 550] on button "No thanks" at bounding box center [395, 554] width 347 height 34
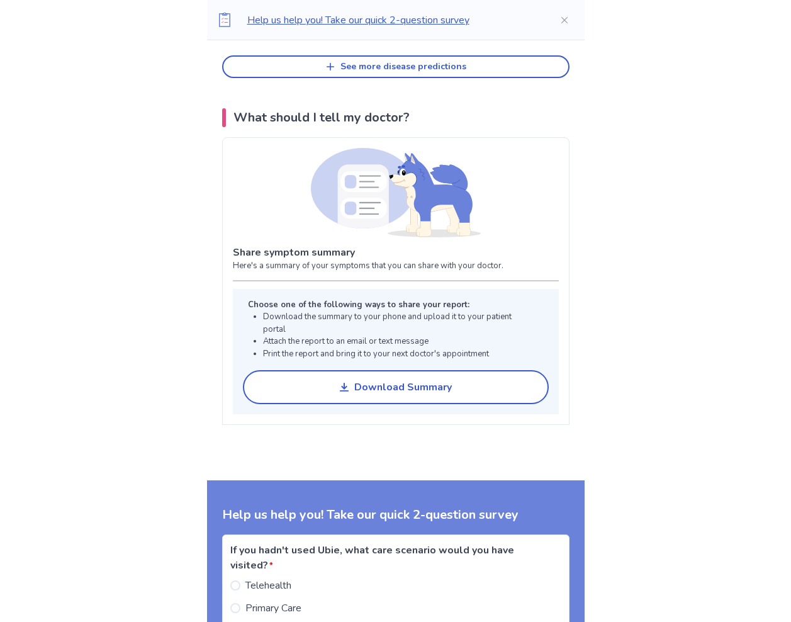
scroll to position [805, 0]
